Goal: Task Accomplishment & Management: Complete application form

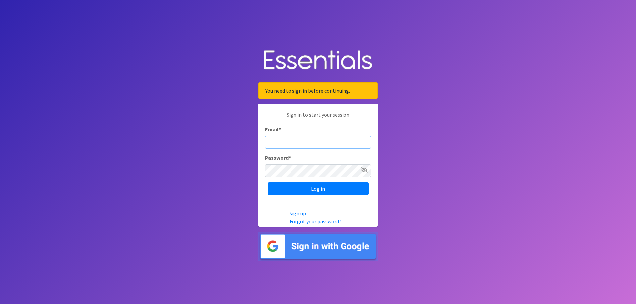
type input "[EMAIL_ADDRESS][DOMAIN_NAME]"
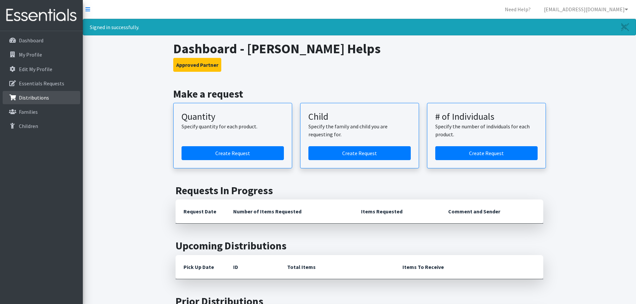
click at [33, 96] on p "Distributions" at bounding box center [34, 97] width 30 height 7
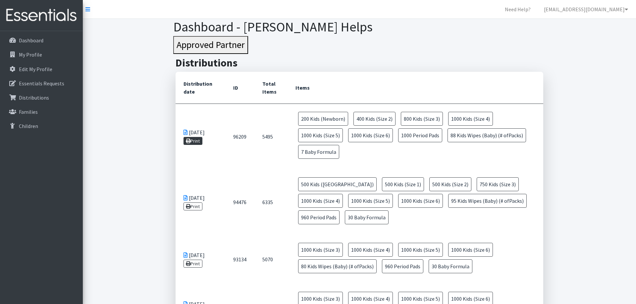
click at [191, 140] on link "Print" at bounding box center [193, 141] width 19 height 8
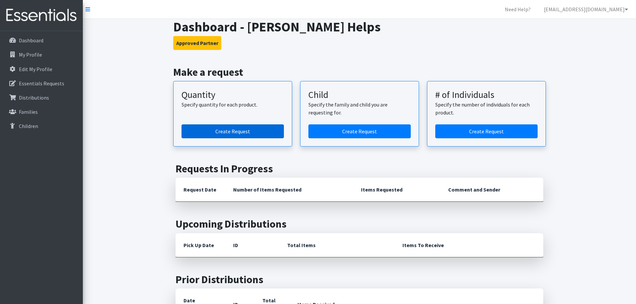
click at [225, 133] on link "Create Request" at bounding box center [233, 132] width 102 height 14
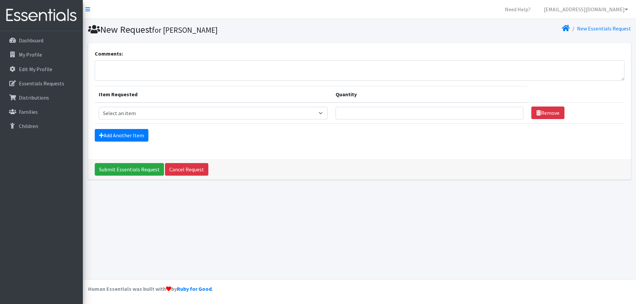
click at [282, 140] on div "Add Another Item" at bounding box center [360, 135] width 530 height 13
click at [116, 68] on textarea "Comments:" at bounding box center [360, 70] width 530 height 21
type textarea "r"
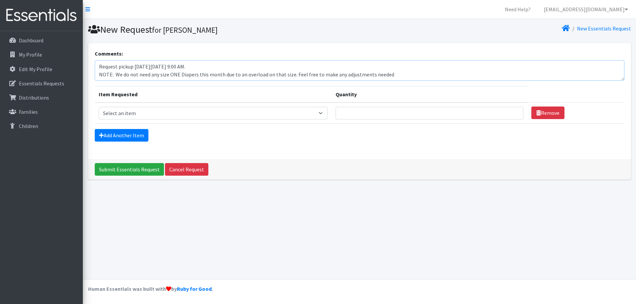
type textarea "Request pickup on Wednesday, October 22, 2025 at 9:00 AM. NOTE: We do not need …"
click at [99, 107] on select "Select an item Baby Formula Kids (Newborn) Kids (Preemie) Kids (Size 1) Kids (S…" at bounding box center [213, 113] width 229 height 13
select select "3871"
click option "Baby Formula" at bounding box center [0, 0] width 0 height 0
click at [351, 114] on input "Quantity" at bounding box center [430, 113] width 188 height 13
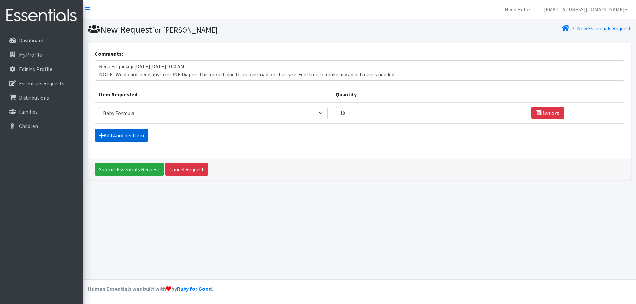
type input "10"
click at [123, 132] on link "Add Another Item" at bounding box center [122, 135] width 54 height 13
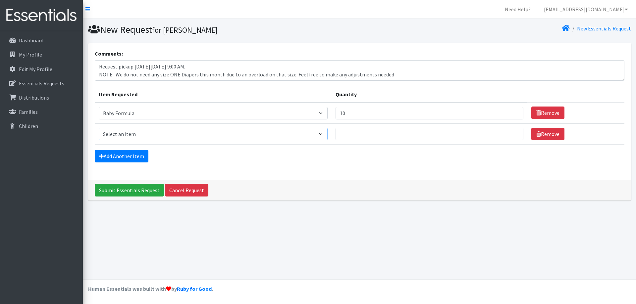
click at [99, 128] on select "Select an item Baby Formula Kids (Newborn) Kids (Preemie) Kids (Size 1) Kids (S…" at bounding box center [213, 134] width 229 height 13
select select "451"
click option "Kids (Newborn)" at bounding box center [0, 0] width 0 height 0
click at [121, 155] on link "Add Another Item" at bounding box center [122, 156] width 54 height 13
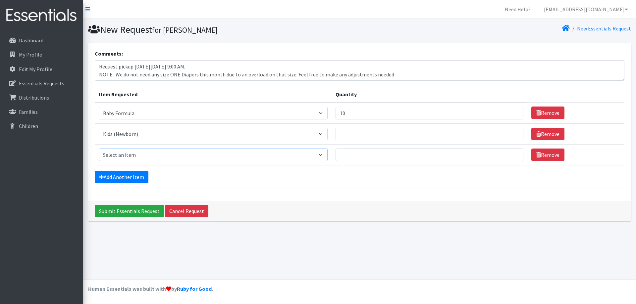
click at [99, 149] on select "Select an item Baby Formula Kids (Newborn) Kids (Preemie) Kids (Size 1) Kids (S…" at bounding box center [213, 155] width 229 height 13
click at [125, 156] on select "Select an item Baby Formula Kids (Newborn) Kids (Preemie) Kids (Size 1) Kids (S…" at bounding box center [213, 155] width 229 height 13
click at [99, 149] on select "Select an item Baby Formula Kids (Newborn) Kids (Preemie) Kids (Size 1) Kids (S…" at bounding box center [213, 155] width 229 height 13
select select "440"
click option "Kids (Size 2)" at bounding box center [0, 0] width 0 height 0
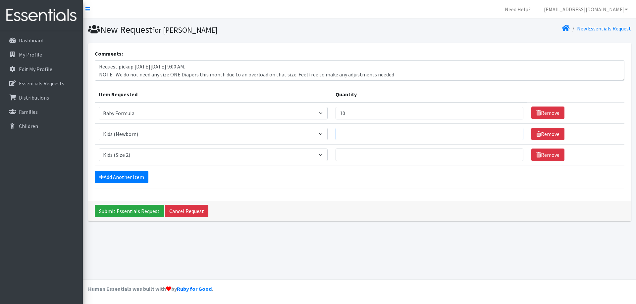
click at [362, 134] on input "Quantity" at bounding box center [430, 134] width 188 height 13
type input "200"
click at [351, 155] on input "Quantity" at bounding box center [430, 155] width 188 height 13
type input "400"
click at [130, 177] on link "Add Another Item" at bounding box center [122, 177] width 54 height 13
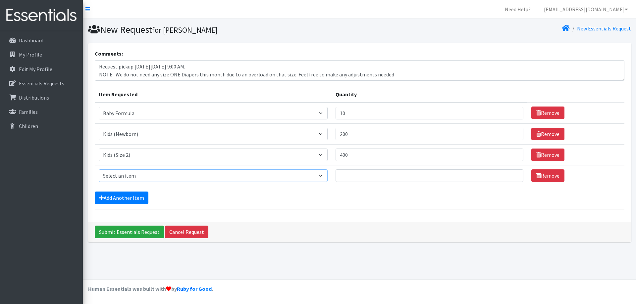
click at [99, 170] on select "Select an item Baby Formula Kids (Newborn) Kids (Preemie) Kids (Size 1) Kids (S…" at bounding box center [213, 176] width 229 height 13
select select "442"
click option "Kids (Size 3)" at bounding box center [0, 0] width 0 height 0
click at [343, 178] on input "Quantity" at bounding box center [430, 176] width 188 height 13
type input "6"
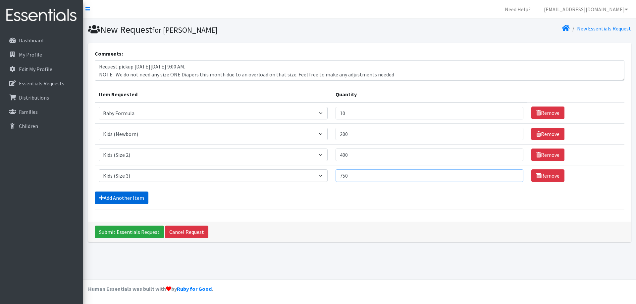
type input "750"
click at [140, 197] on link "Add Another Item" at bounding box center [122, 198] width 54 height 13
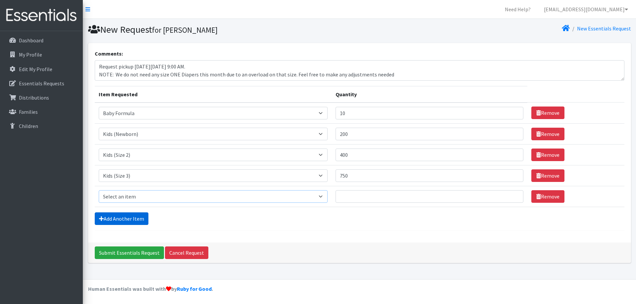
click at [99, 190] on select "Select an item Baby Formula Kids (Newborn) Kids (Preemie) Kids (Size 1) Kids (S…" at bounding box center [213, 196] width 229 height 13
select select "459"
click option "Kids (Size 4)" at bounding box center [0, 0] width 0 height 0
click at [349, 196] on input "Quantity" at bounding box center [430, 196] width 188 height 13
type input "1000"
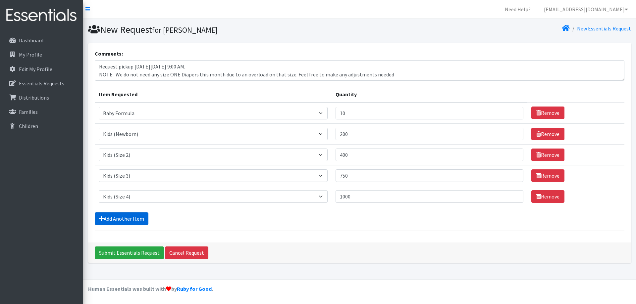
click at [130, 218] on link "Add Another Item" at bounding box center [122, 219] width 54 height 13
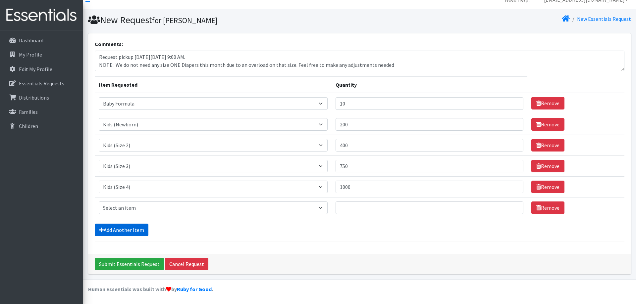
scroll to position [10, 0]
click at [99, 201] on select "Select an item Baby Formula Kids (Newborn) Kids (Preemie) Kids (Size 1) Kids (S…" at bounding box center [213, 207] width 229 height 13
select select "460"
click option "Kids (Size 5)" at bounding box center [0, 0] width 0 height 0
click at [125, 232] on link "Add Another Item" at bounding box center [122, 230] width 54 height 13
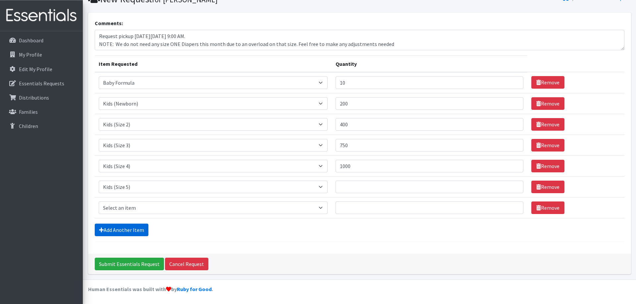
scroll to position [31, 0]
click at [99, 201] on select "Select an item Baby Formula Kids (Newborn) Kids (Preemie) Kids (Size 1) Kids (S…" at bounding box center [213, 207] width 229 height 13
select select "462"
click option "Kids (Size 6)" at bounding box center [0, 0] width 0 height 0
click at [364, 191] on input "Quantity" at bounding box center [430, 187] width 188 height 13
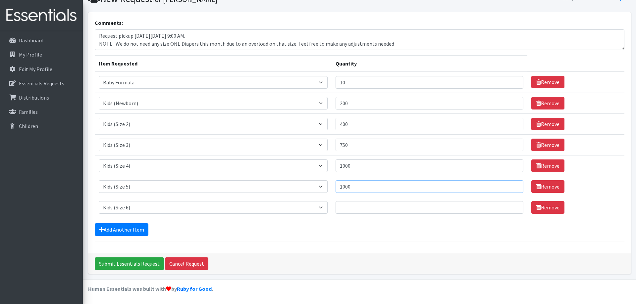
type input "1000"
click at [351, 208] on input "Quantity" at bounding box center [430, 207] width 188 height 13
type input "1000"
click at [352, 146] on input "750" at bounding box center [430, 145] width 188 height 13
type input "7"
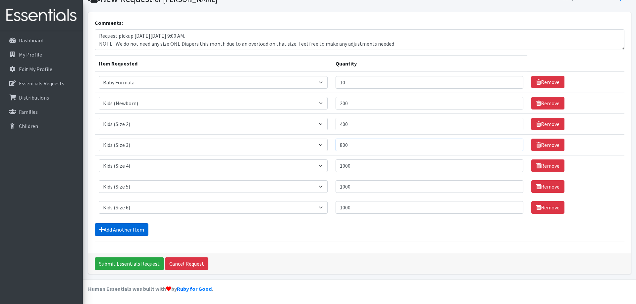
type input "800"
click at [140, 231] on link "Add Another Item" at bounding box center [122, 230] width 54 height 13
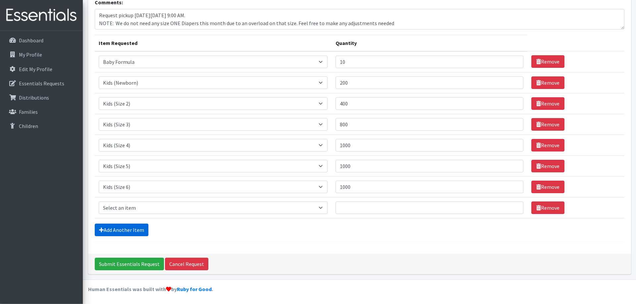
scroll to position [52, 0]
click at [99, 201] on select "Select an item Baby Formula Kids (Newborn) Kids (Preemie) Kids (Size 1) Kids (S…" at bounding box center [213, 207] width 229 height 13
select select "434"
click option "Kids Wipes (Baby) (# ofPacks)" at bounding box center [0, 0] width 0 height 0
click at [352, 210] on input "Quantity" at bounding box center [430, 207] width 188 height 13
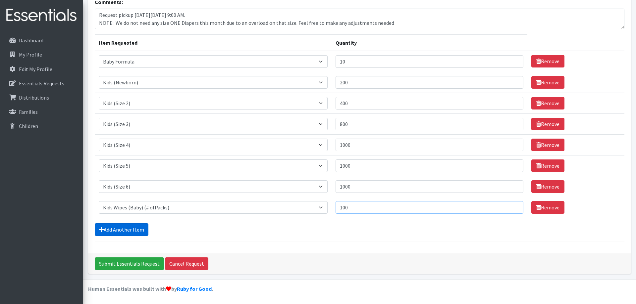
type input "100"
click at [114, 231] on link "Add Another Item" at bounding box center [122, 230] width 54 height 13
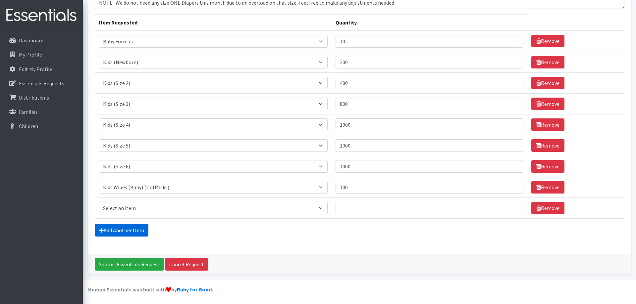
scroll to position [73, 0]
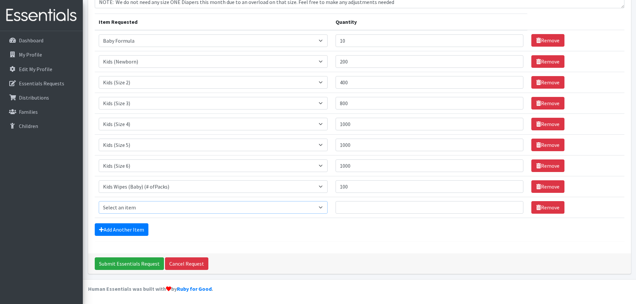
click at [99, 201] on select "Select an item Baby Formula Kids (Newborn) Kids (Preemie) Kids (Size 1) Kids (S…" at bounding box center [213, 207] width 229 height 13
select select "1534"
click option "Period Pads" at bounding box center [0, 0] width 0 height 0
click at [350, 210] on input "Quantity" at bounding box center [430, 207] width 188 height 13
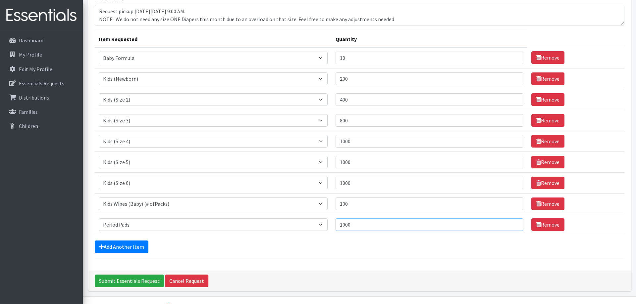
scroll to position [39, 0]
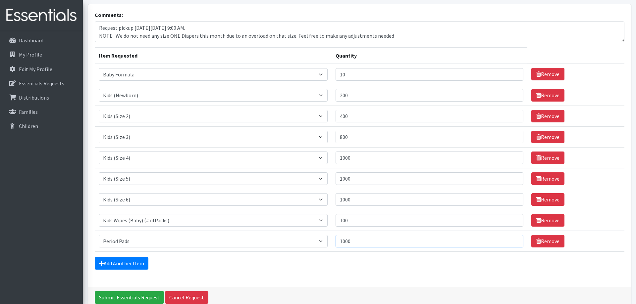
type input "1000"
click at [293, 34] on textarea "Request pickup on Wednesday, October 22, 2025 at 9:00 AM. NOTE: We do not need …" at bounding box center [360, 32] width 530 height 21
type textarea "Request pickup on Wednesday, October 22, 2025 at 9:00 AM. NOTE: We do not need …"
click at [125, 297] on input "Submit Essentials Request" at bounding box center [129, 298] width 69 height 13
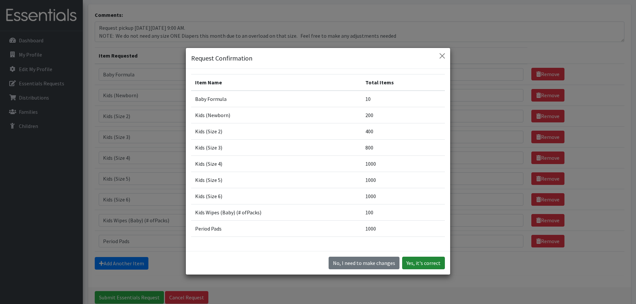
click at [424, 262] on button "Yes, it's correct" at bounding box center [423, 263] width 43 height 13
